Goal: Transaction & Acquisition: Purchase product/service

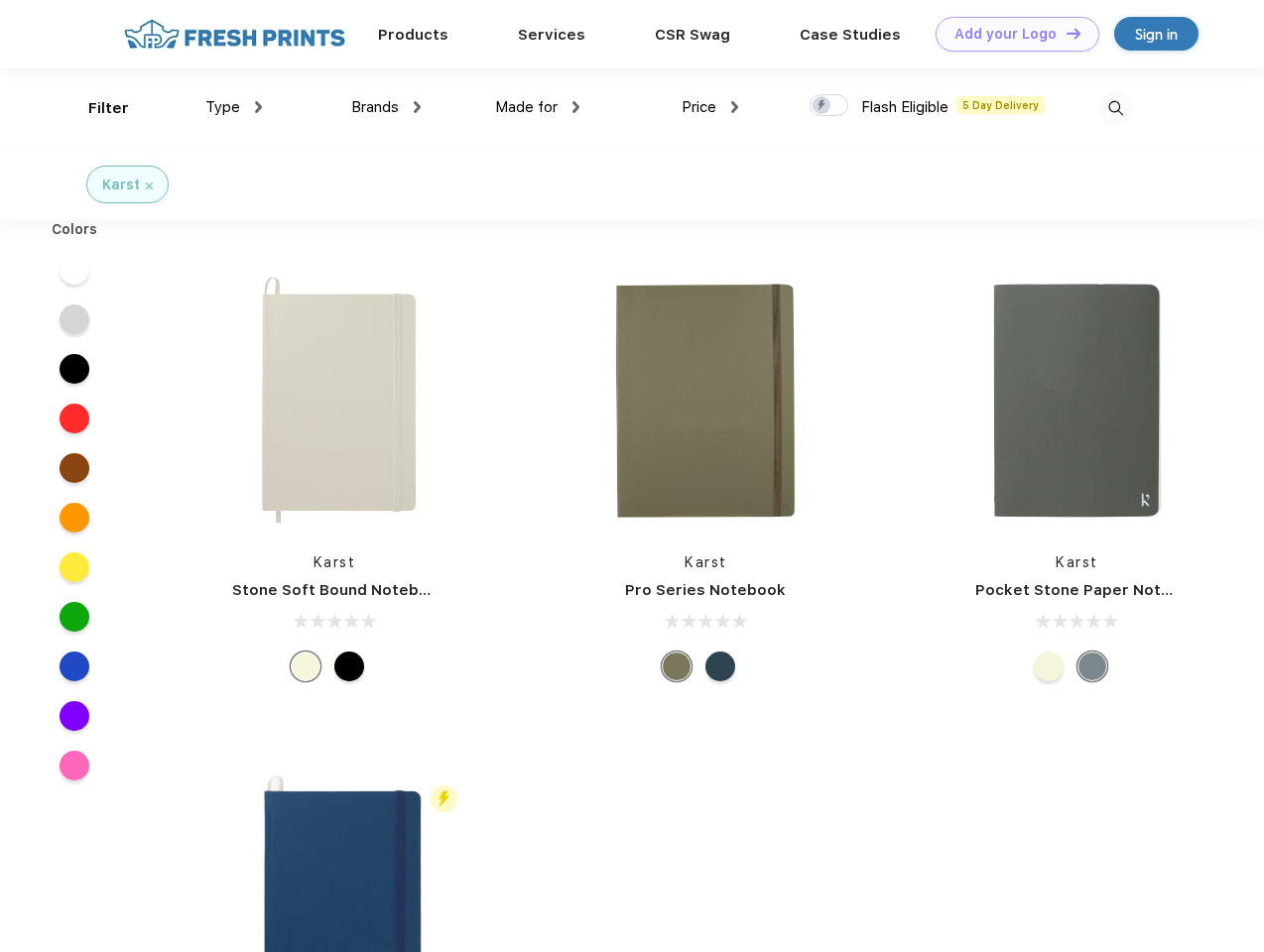
click at [1010, 34] on link "Add your Logo Design Tool" at bounding box center [1017, 34] width 164 height 35
click at [0, 0] on div "Design Tool" at bounding box center [0, 0] width 0 height 0
click at [1065, 33] on link "Add your Logo Design Tool" at bounding box center [1017, 34] width 164 height 35
click at [96, 108] on div "Filter" at bounding box center [108, 108] width 41 height 23
click at [234, 107] on span "Type" at bounding box center [222, 107] width 35 height 18
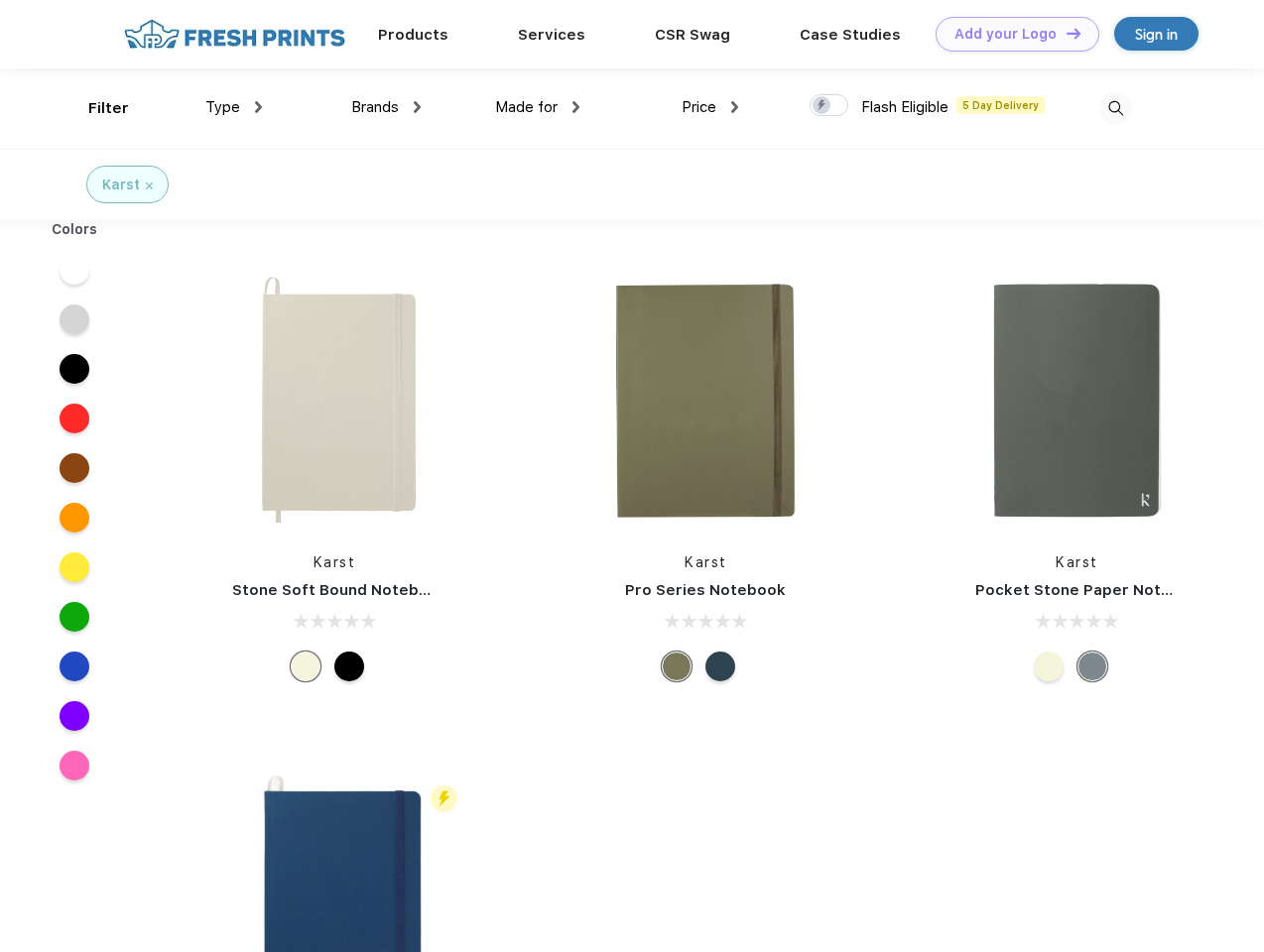
click at [386, 107] on span "Brands" at bounding box center [375, 107] width 48 height 18
click at [537, 107] on span "Made for" at bounding box center [526, 107] width 63 height 18
click at [711, 107] on span "Price" at bounding box center [699, 107] width 35 height 18
click at [829, 106] on div at bounding box center [829, 105] width 39 height 22
click at [823, 106] on input "checkbox" at bounding box center [816, 99] width 13 height 13
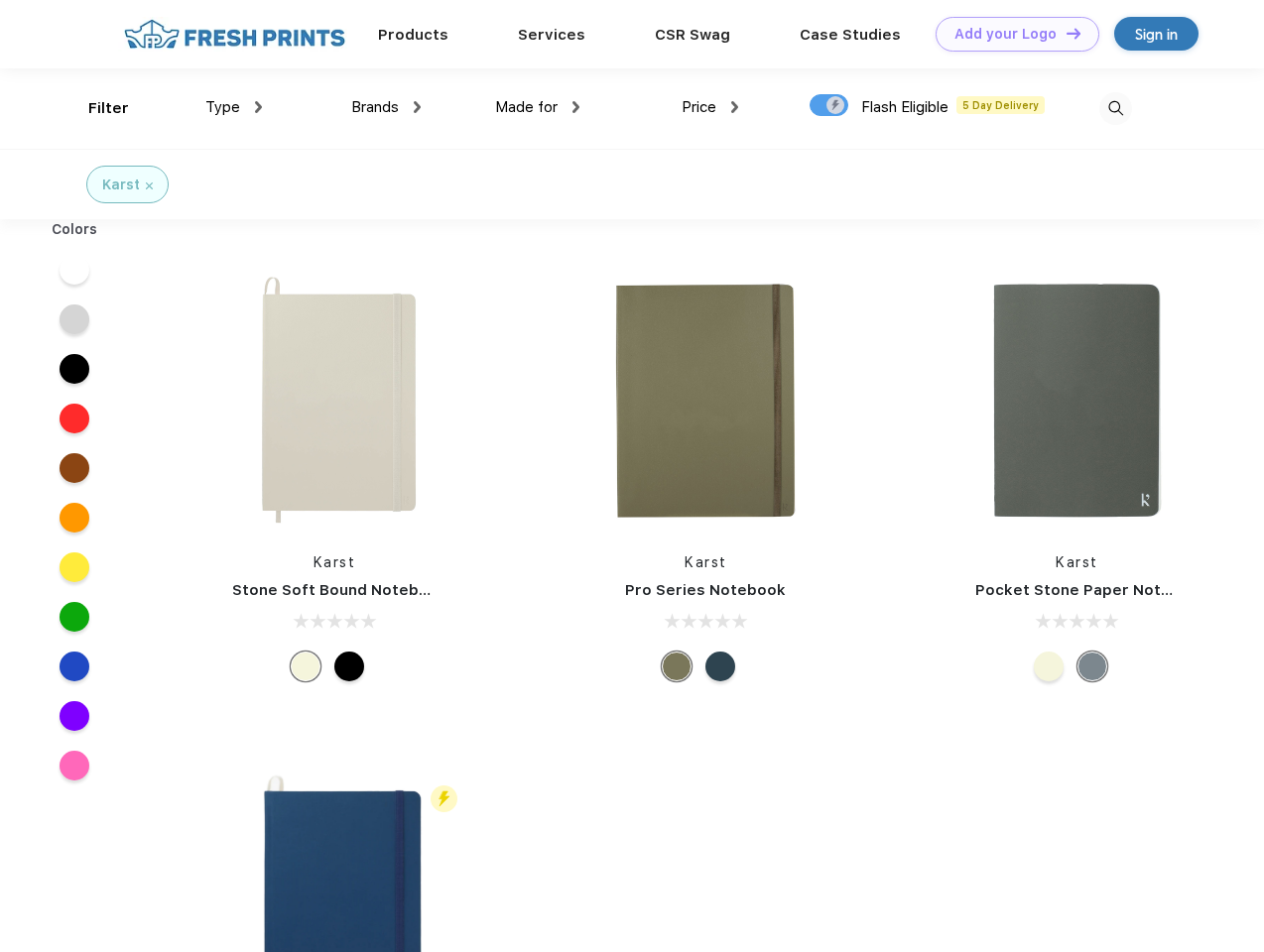
click at [1116, 108] on img at bounding box center [1116, 108] width 33 height 33
